Goal: Answer question/provide support: Share knowledge or assist other users

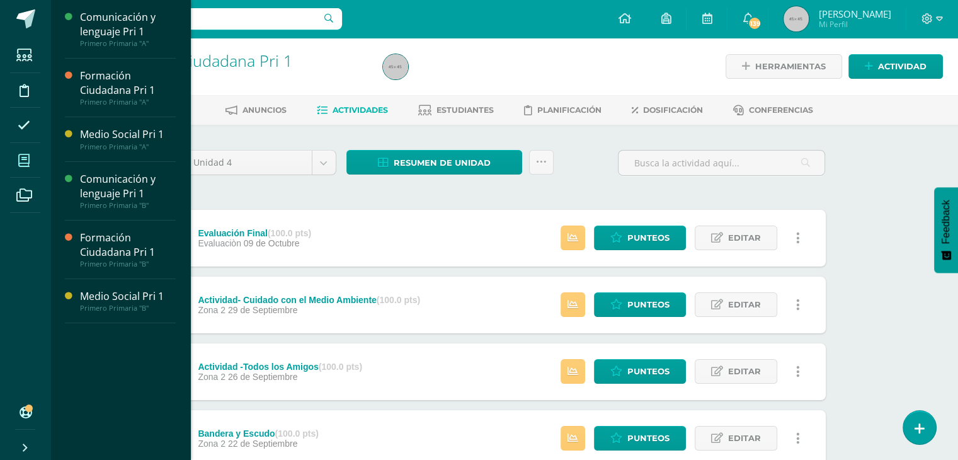
click at [23, 163] on icon at bounding box center [23, 160] width 11 height 13
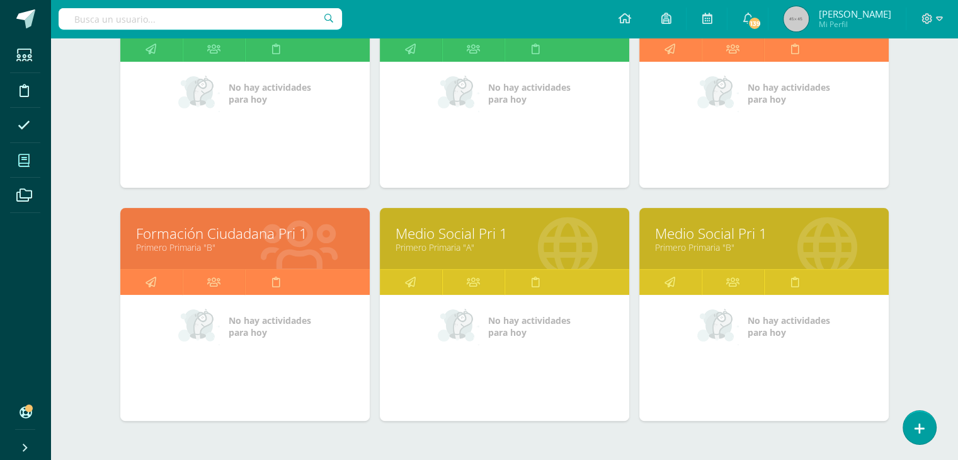
scroll to position [277, 0]
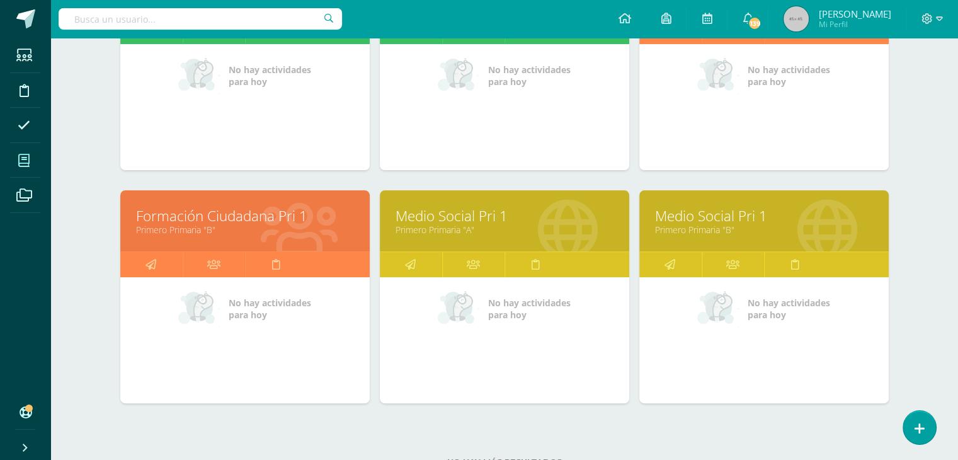
click at [433, 219] on link "Medio Social Pri 1" at bounding box center [505, 216] width 218 height 20
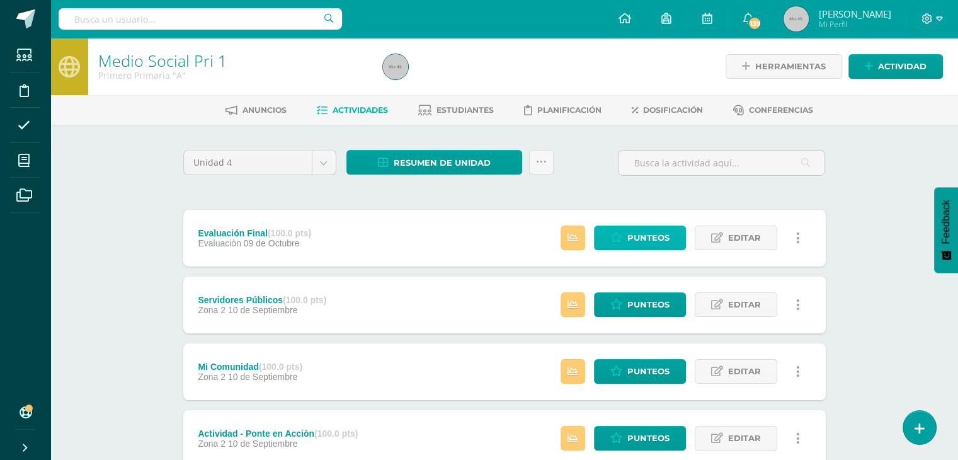
click at [645, 244] on span "Punteos" at bounding box center [648, 237] width 42 height 23
click at [644, 238] on span "Punteos" at bounding box center [648, 237] width 42 height 23
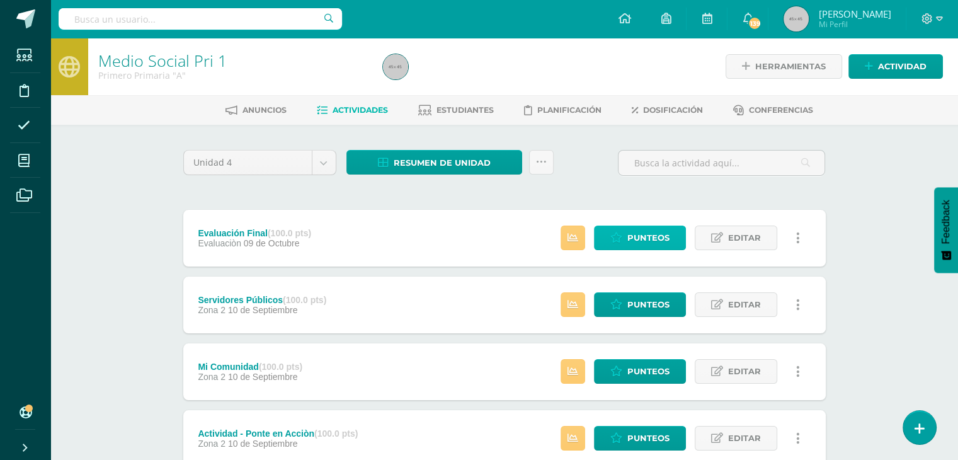
click at [644, 238] on span "Punteos" at bounding box center [648, 237] width 42 height 23
click at [653, 236] on span "Punteos" at bounding box center [648, 237] width 42 height 23
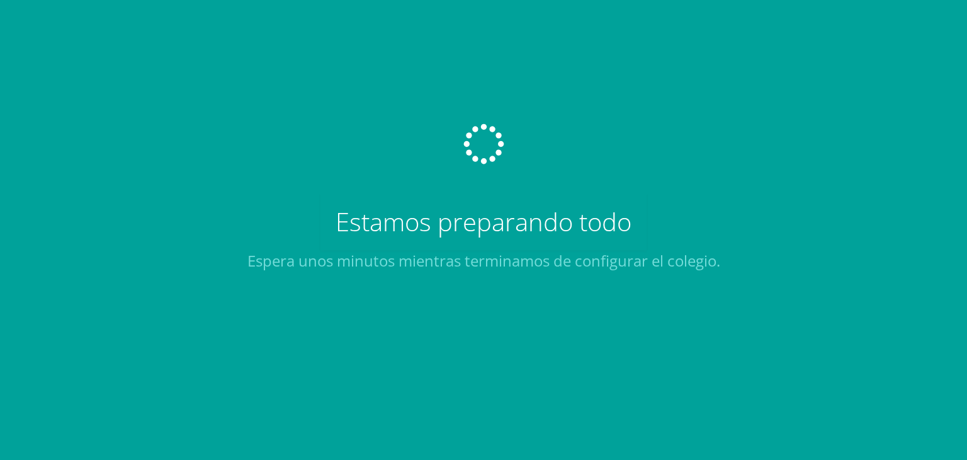
click at [653, 236] on div "Estamos preparando todo Espera unos minutos mientras terminamos de configurar e…" at bounding box center [484, 230] width 473 height 460
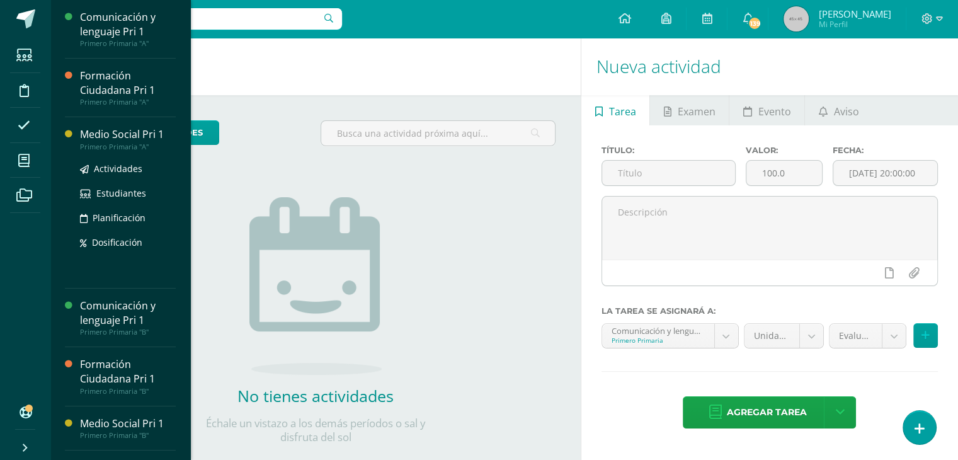
click at [107, 139] on div "Medio Social Pri 1" at bounding box center [128, 134] width 96 height 14
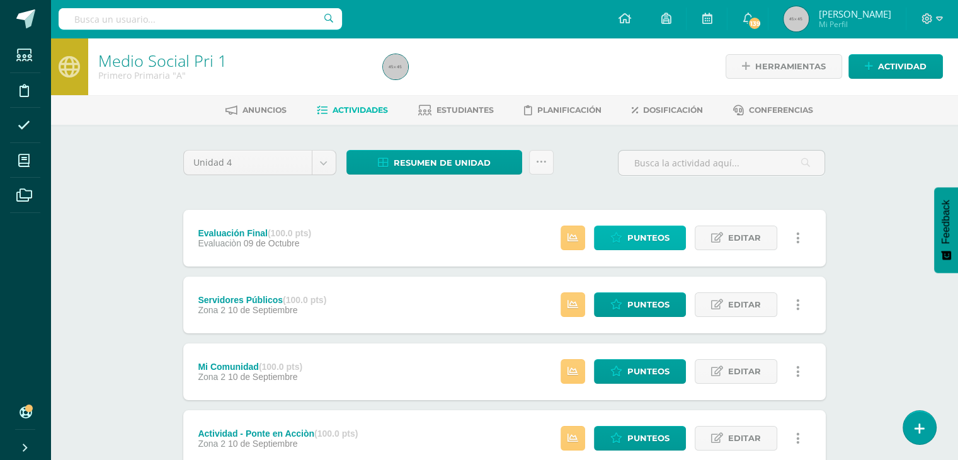
click at [646, 240] on span "Punteos" at bounding box center [648, 237] width 42 height 23
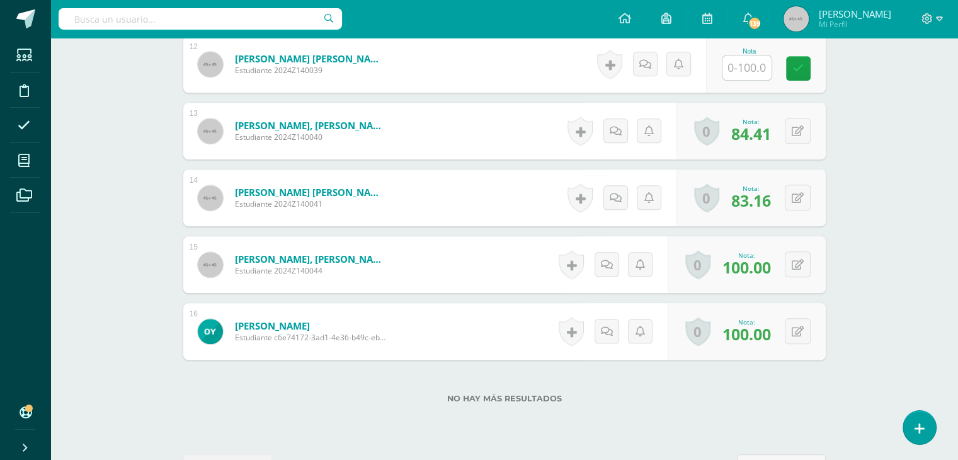
scroll to position [1192, 0]
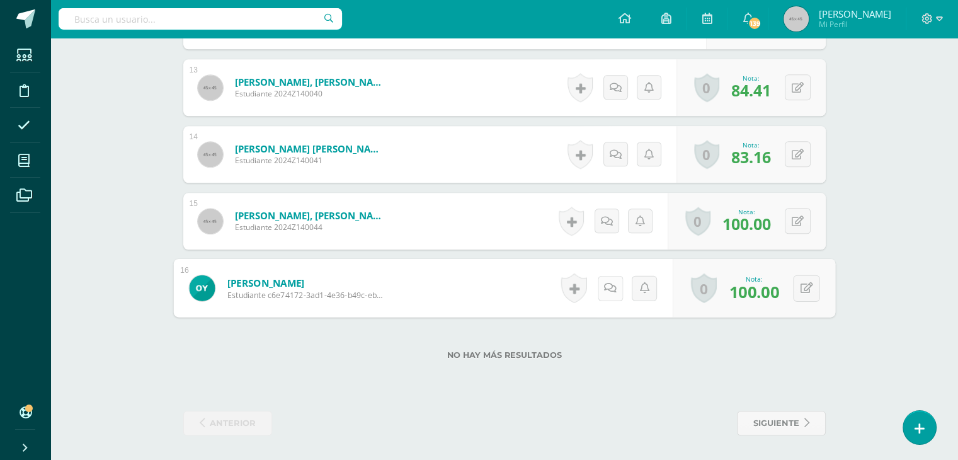
click at [602, 285] on link at bounding box center [609, 287] width 25 height 25
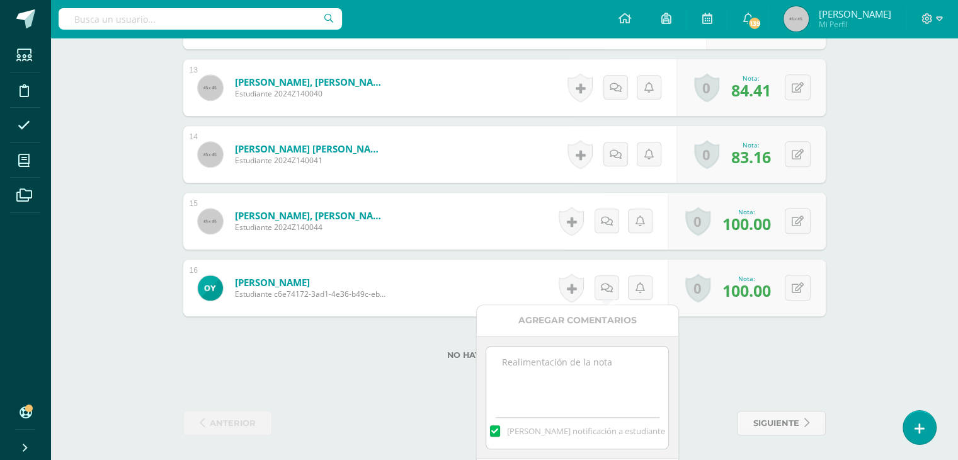
click at [500, 431] on label at bounding box center [495, 430] width 10 height 11
click at [0, 0] on input "[PERSON_NAME] notificación a estudiante" at bounding box center [0, 0] width 0 height 0
click at [503, 366] on textarea at bounding box center [577, 377] width 182 height 63
type textarea "C"
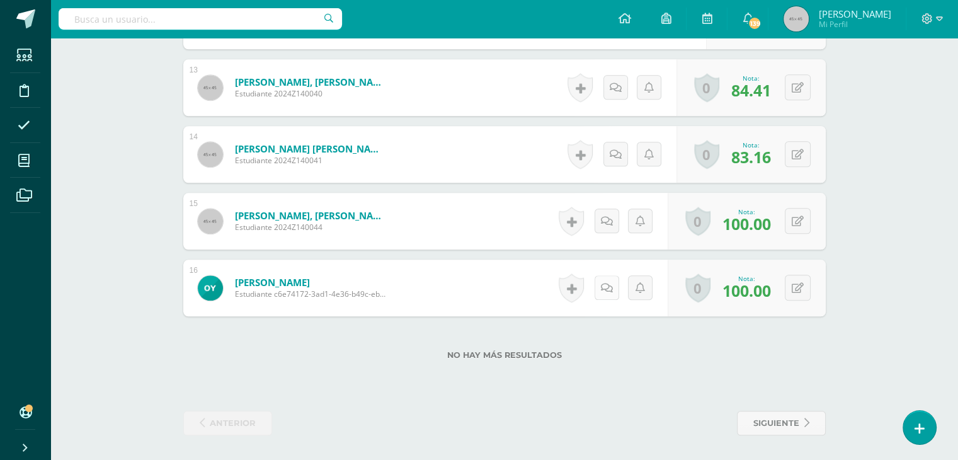
click at [602, 285] on link at bounding box center [607, 287] width 25 height 25
click at [607, 284] on icon at bounding box center [610, 287] width 13 height 11
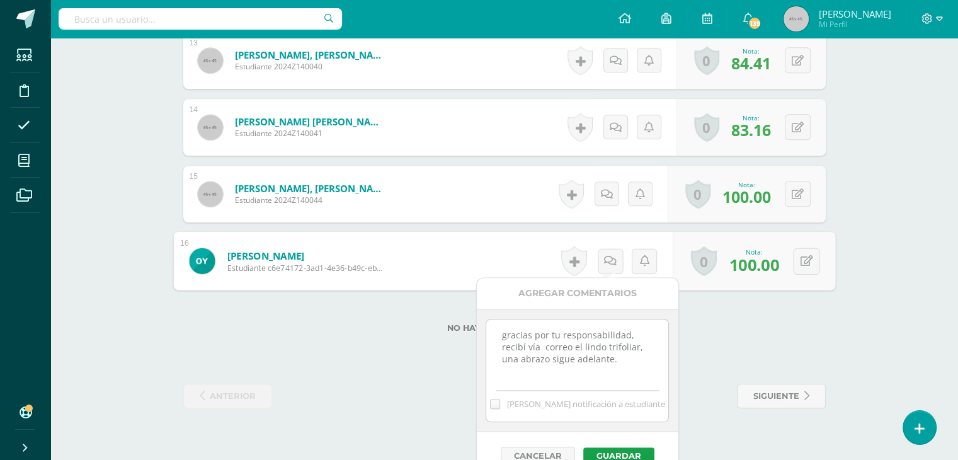
click at [506, 333] on textarea "gracias por tu responsabilidad, recibí vía correo el lindo trifoliar, una abraz…" at bounding box center [577, 350] width 182 height 63
click at [506, 333] on textarea "racias por tu responsabilidad, recibí vía correo el lindo trifoliar, una abrazo…" at bounding box center [577, 350] width 182 height 63
click at [501, 333] on textarea "racias por tu responsabilidad, recibí vía correo el lindo trifoliar, una abrazo…" at bounding box center [577, 350] width 182 height 63
type textarea "Gracias por tu responsabilidad, recibí vía correo el lindo trifoliar, una abraz…"
click at [616, 454] on button "Guardar" at bounding box center [618, 455] width 71 height 16
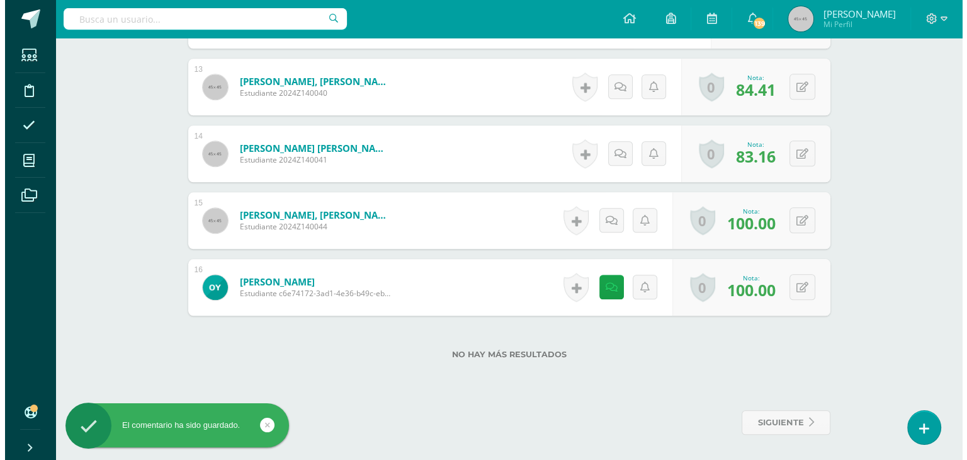
scroll to position [1192, 0]
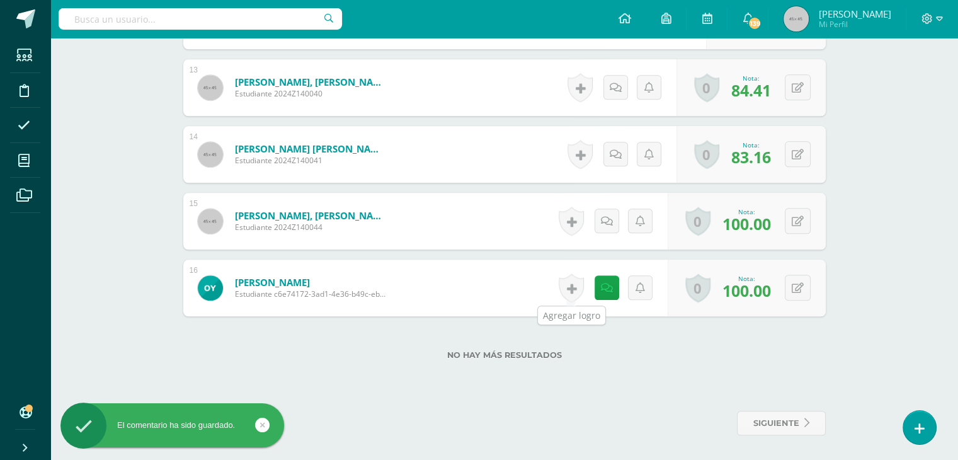
click at [569, 285] on link at bounding box center [571, 287] width 25 height 29
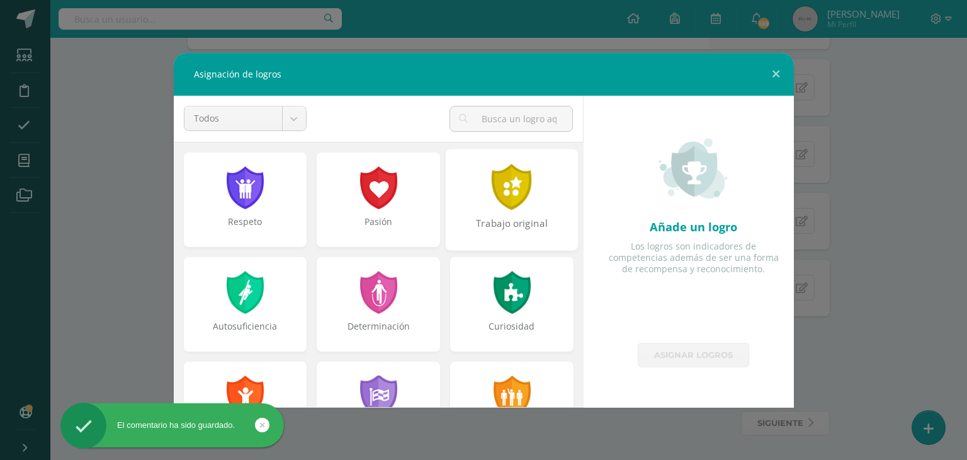
click at [514, 186] on div at bounding box center [512, 187] width 43 height 46
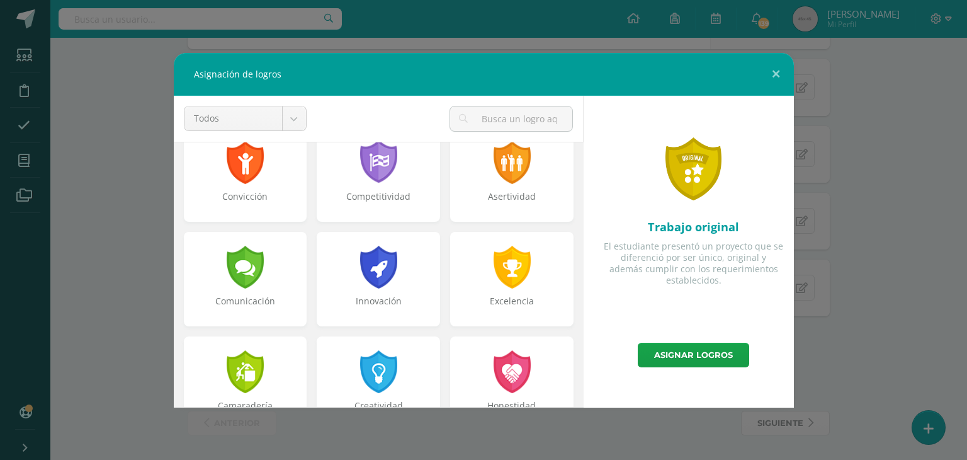
scroll to position [260, 0]
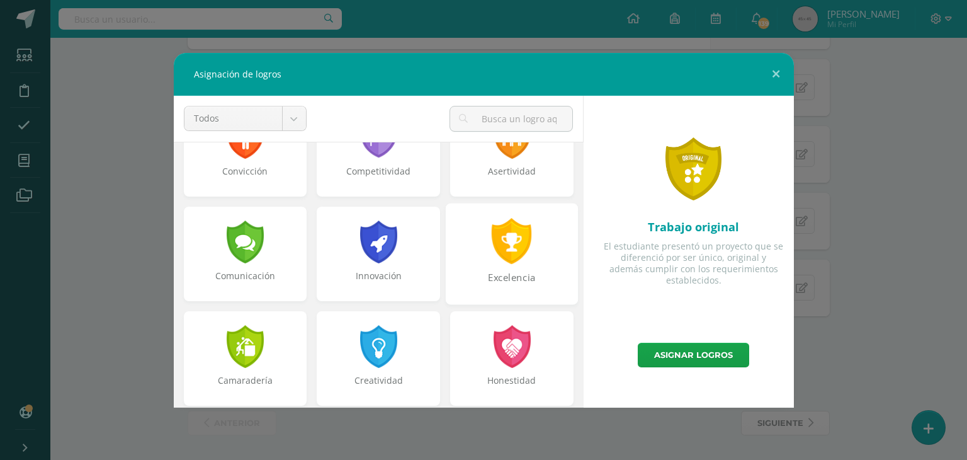
click at [496, 253] on div at bounding box center [512, 241] width 43 height 46
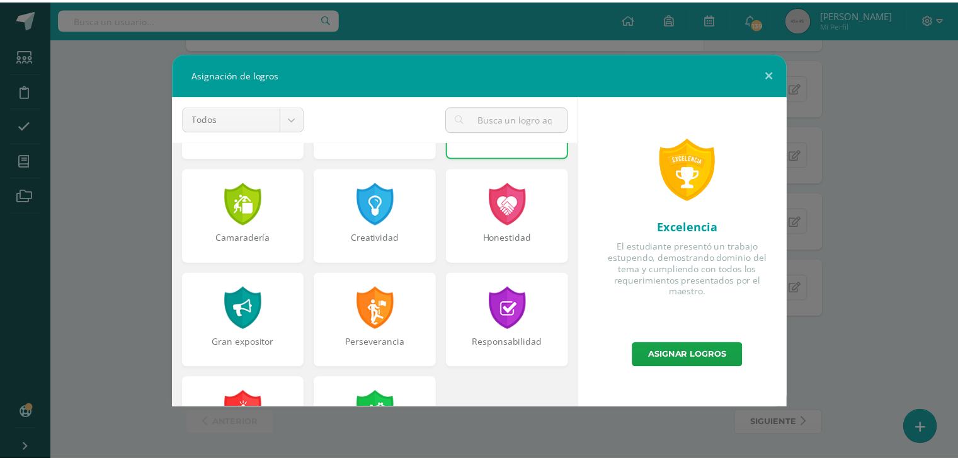
scroll to position [477, 0]
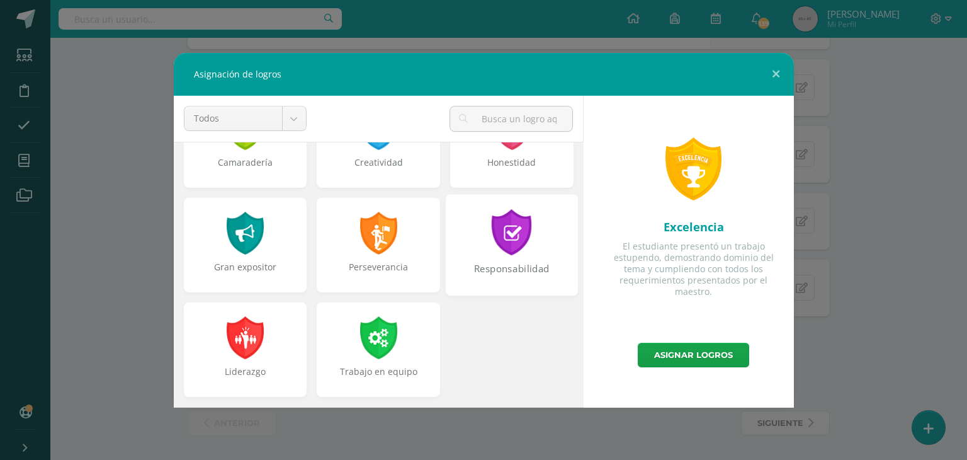
click at [511, 229] on div at bounding box center [512, 232] width 43 height 46
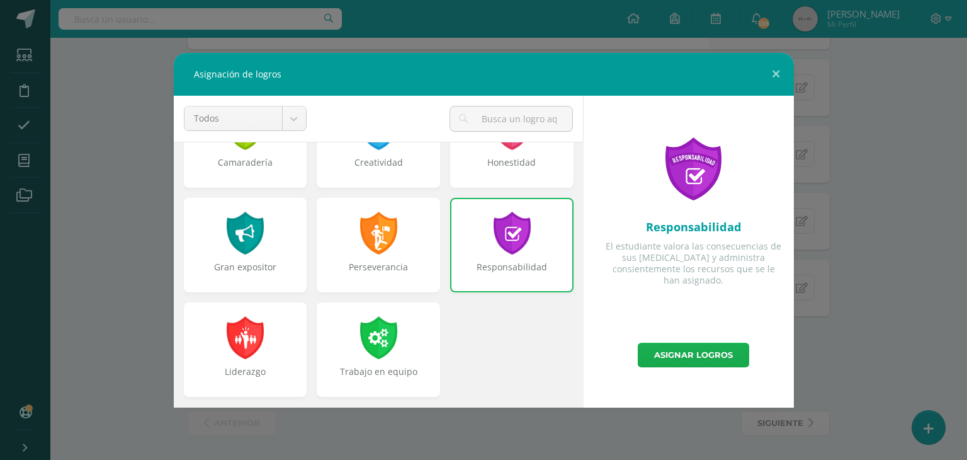
click at [691, 355] on link "Asignar logros" at bounding box center [693, 355] width 111 height 25
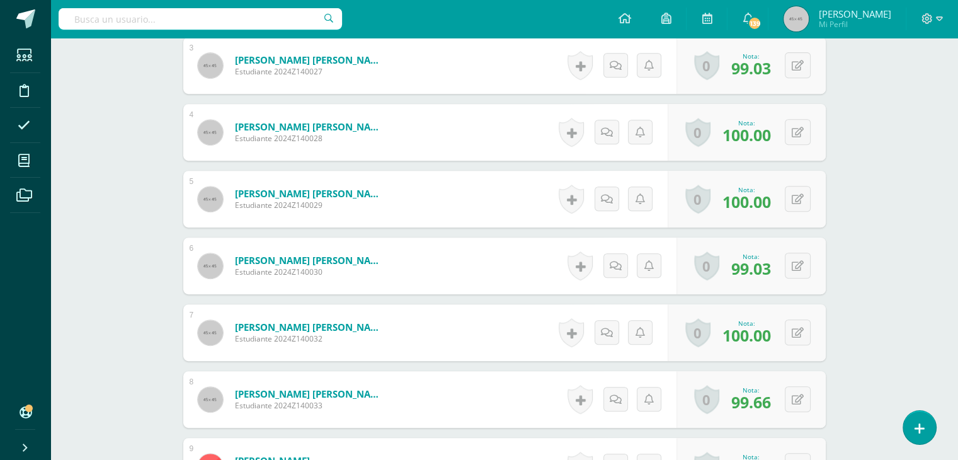
scroll to position [521, 0]
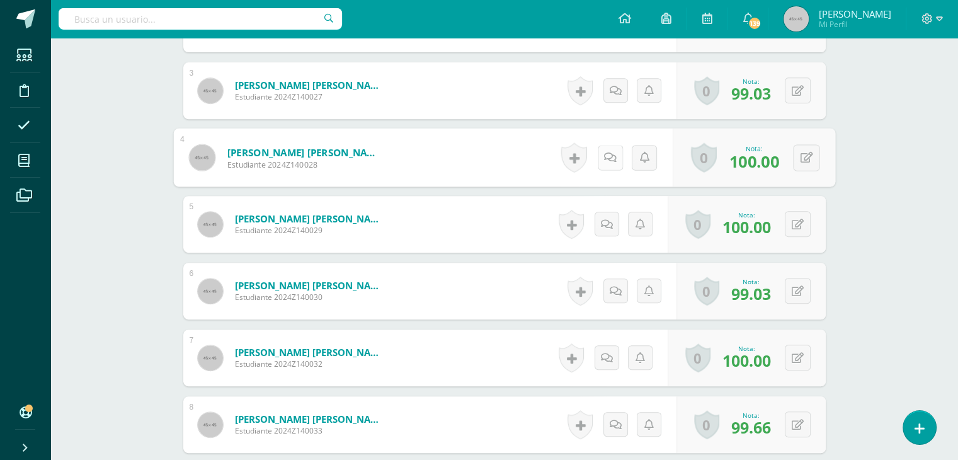
click at [604, 159] on icon at bounding box center [610, 157] width 13 height 11
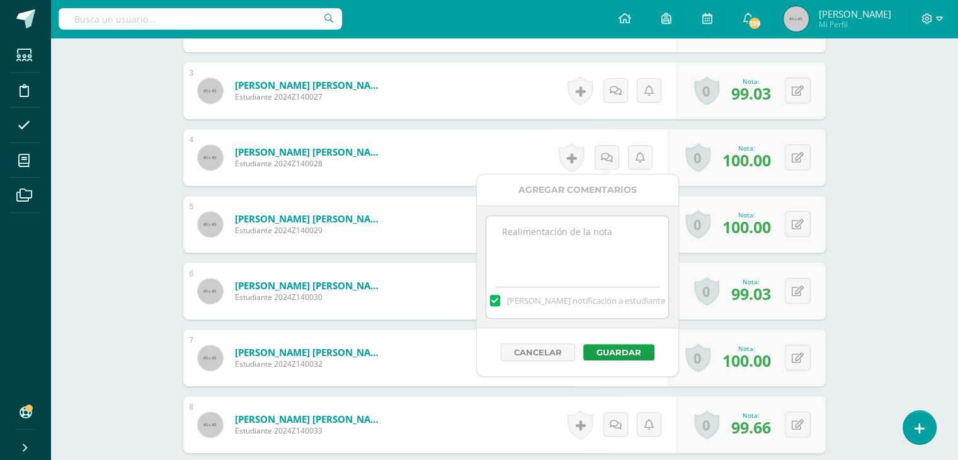
click at [540, 253] on textarea at bounding box center [577, 247] width 182 height 63
paste textarea "G"
click at [500, 300] on label at bounding box center [495, 300] width 10 height 11
click at [0, 0] on input "[PERSON_NAME] notificación a estudiante" at bounding box center [0, 0] width 0 height 0
click at [562, 255] on textarea "Gracias por tu responsabilidad recibí , el lindo trabajo realizado, [PERSON_NAM…" at bounding box center [577, 247] width 182 height 63
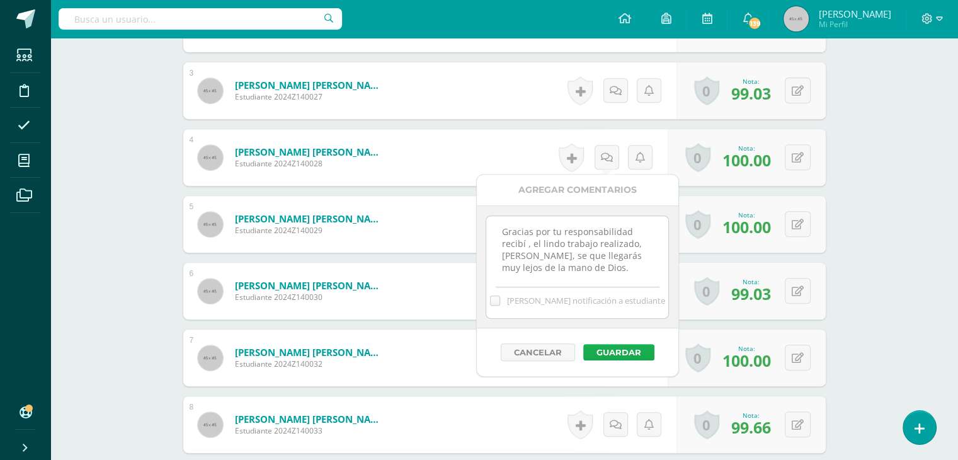
type textarea "Gracias por tu responsabilidad recibí , el lindo trabajo realizado, [PERSON_NAM…"
click at [610, 350] on button "Guardar" at bounding box center [618, 352] width 71 height 16
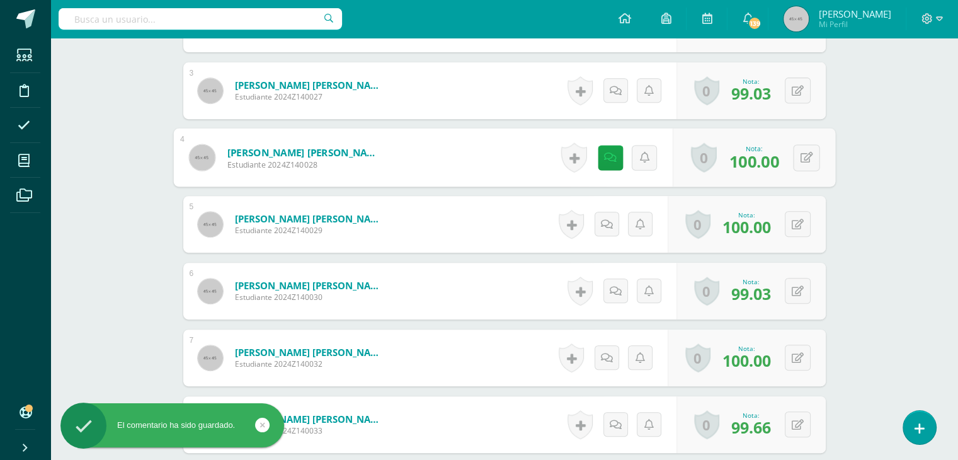
click at [695, 159] on link "0" at bounding box center [703, 158] width 26 height 30
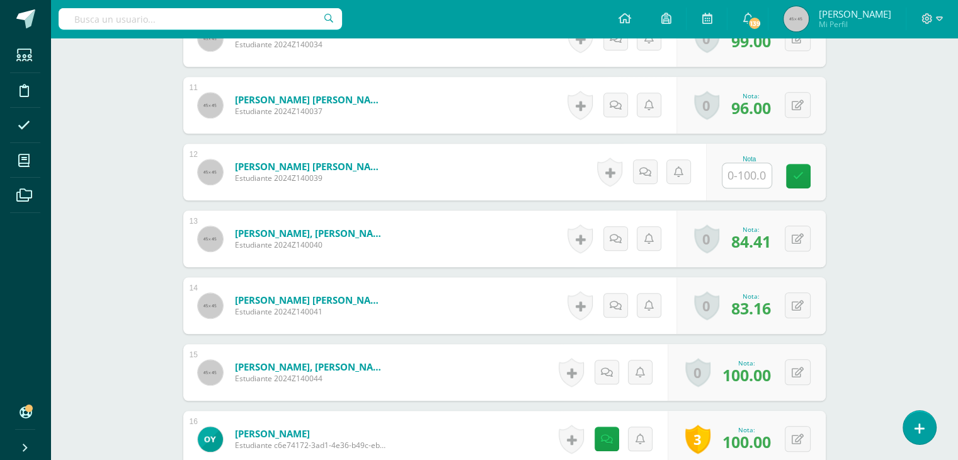
scroll to position [1066, 0]
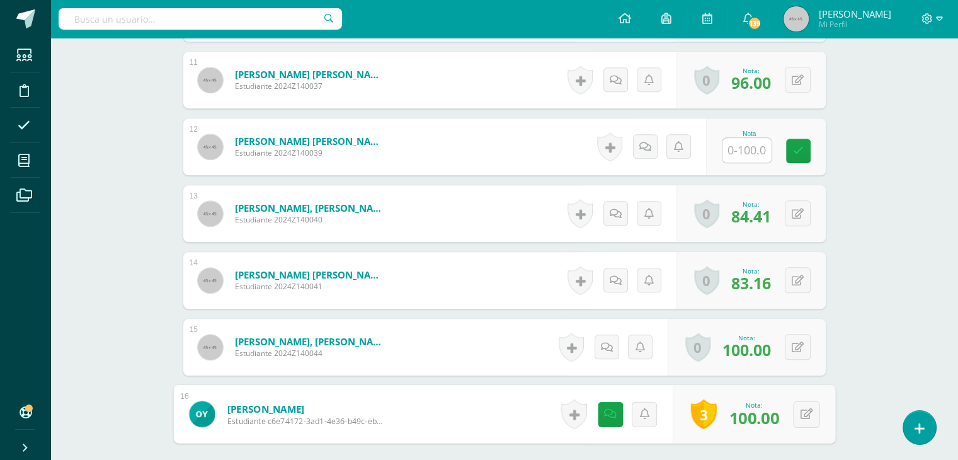
click at [699, 411] on link "3" at bounding box center [703, 414] width 26 height 30
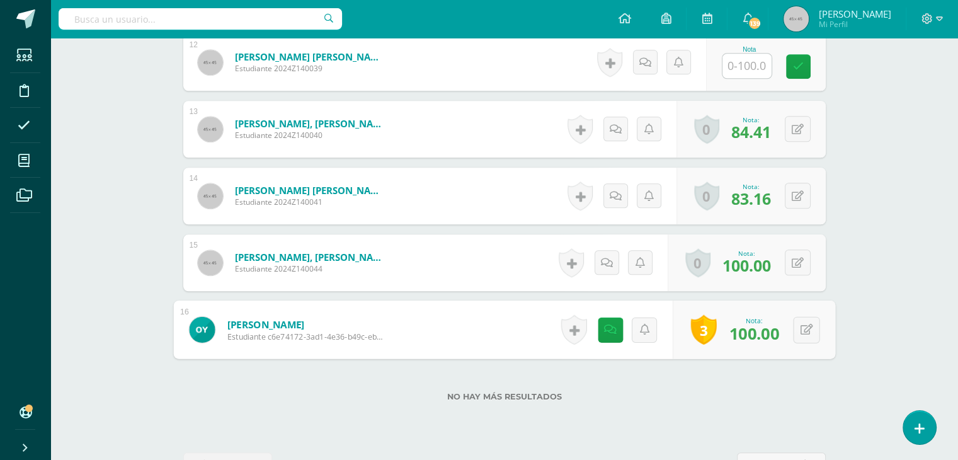
scroll to position [1192, 0]
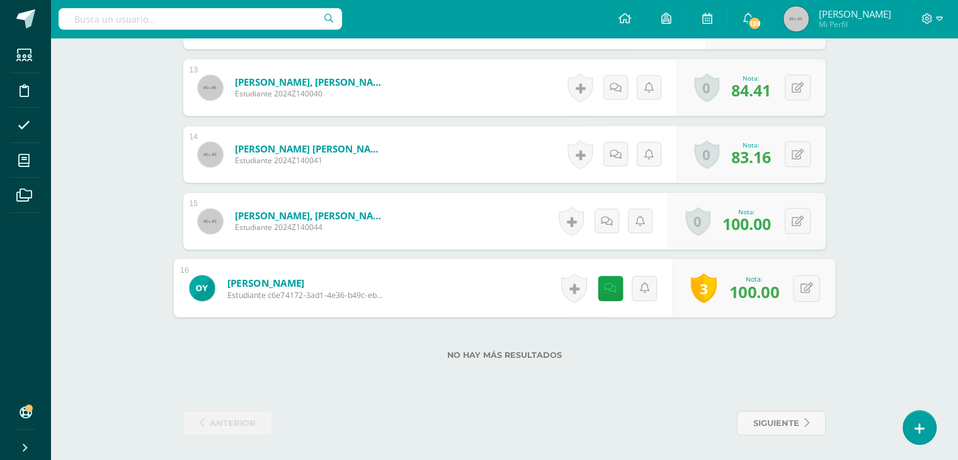
click at [710, 285] on link "3" at bounding box center [703, 288] width 26 height 30
